Goal: Transaction & Acquisition: Subscribe to service/newsletter

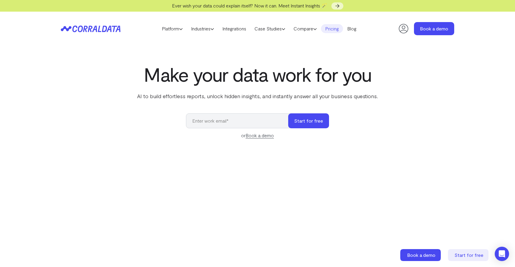
click at [334, 27] on link "Pricing" at bounding box center [332, 28] width 22 height 9
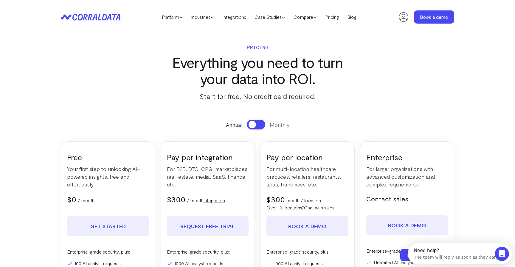
click at [83, 18] on icon at bounding box center [86, 17] width 29 height 7
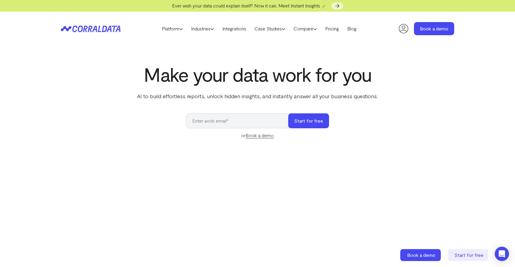
click at [255, 118] on input "email" at bounding box center [240, 120] width 108 height 15
type input "[PERSON_NAME]"
type input "[PERSON_NAME][EMAIL_ADDRESS][PERSON_NAME][DOMAIN_NAME]"
click at [288, 113] on button "Start for free" at bounding box center [308, 120] width 41 height 15
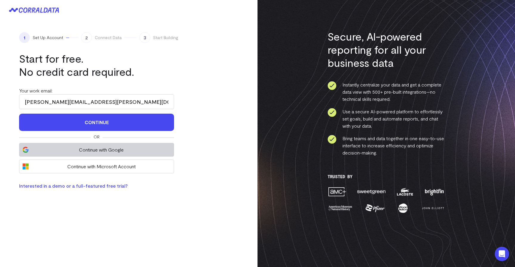
click at [118, 152] on span "Continue with Google" at bounding box center [101, 149] width 139 height 7
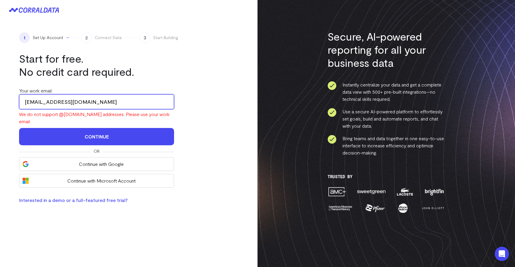
click at [103, 100] on input "[EMAIL_ADDRESS][DOMAIN_NAME]" at bounding box center [96, 101] width 155 height 15
click at [53, 101] on input "[EMAIL_ADDRESS][DOMAIN_NAME]" at bounding box center [96, 101] width 155 height 15
type input "[PERSON_NAME][EMAIL_ADDRESS][PERSON_NAME][DOMAIN_NAME]"
click at [19, 128] on button "Continue" at bounding box center [96, 136] width 155 height 17
